Goal: Find specific page/section: Find specific page/section

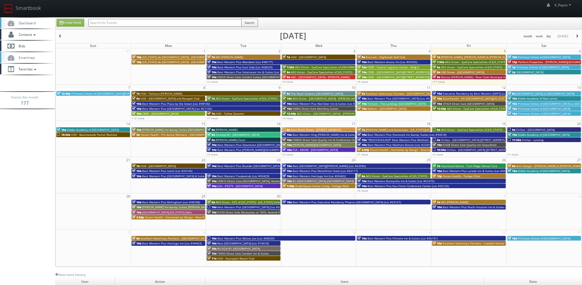
click at [138, 23] on input "text" at bounding box center [164, 23] width 153 height 8
type input "junction"
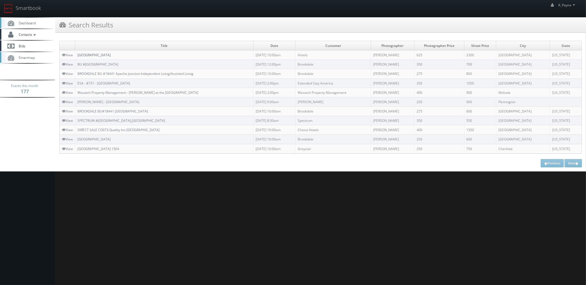
click at [109, 53] on link "[GEOGRAPHIC_DATA]" at bounding box center [93, 55] width 33 height 5
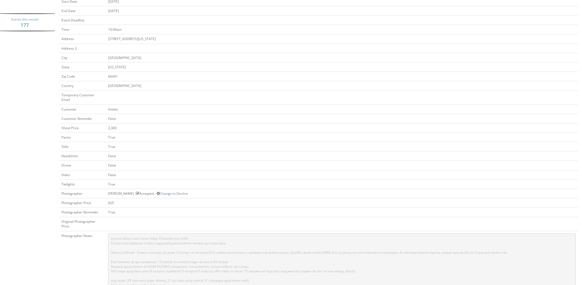
scroll to position [165, 0]
